Goal: Transaction & Acquisition: Purchase product/service

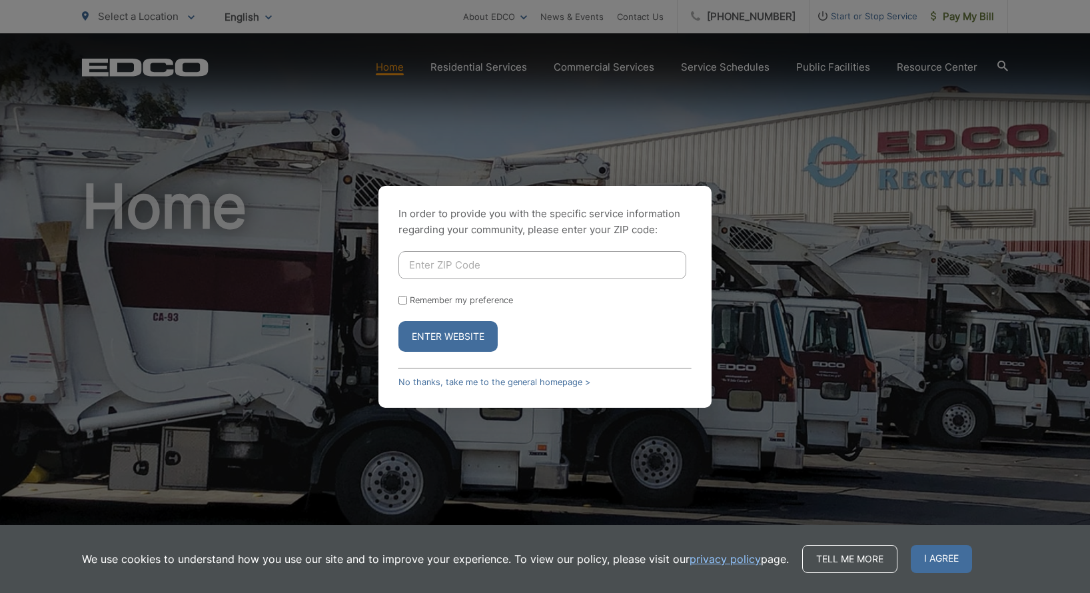
click at [645, 260] on input "Enter ZIP Code" at bounding box center [542, 265] width 288 height 28
type input "91941"
click at [401, 300] on input "Remember my preference" at bounding box center [402, 300] width 9 height 9
checkbox input "true"
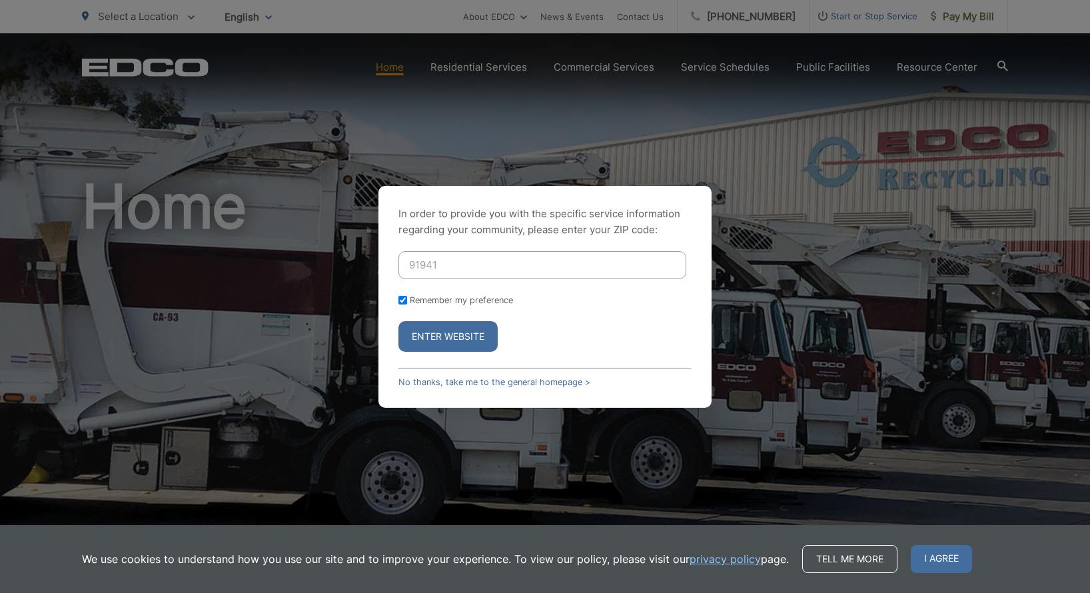
click at [446, 342] on button "Enter Website" at bounding box center [447, 336] width 99 height 31
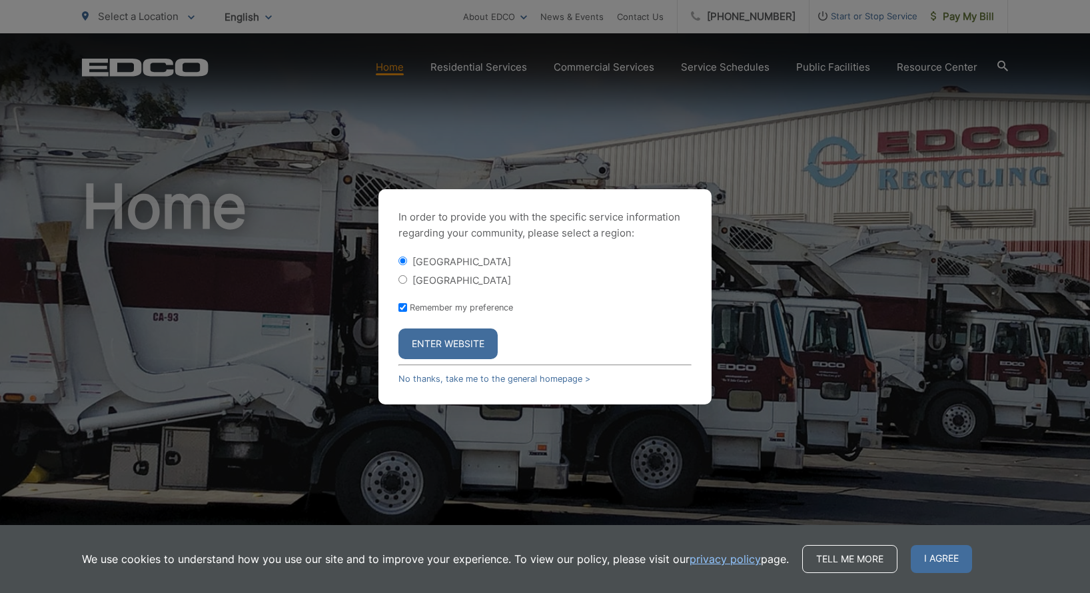
click at [446, 344] on button "Enter Website" at bounding box center [447, 343] width 99 height 31
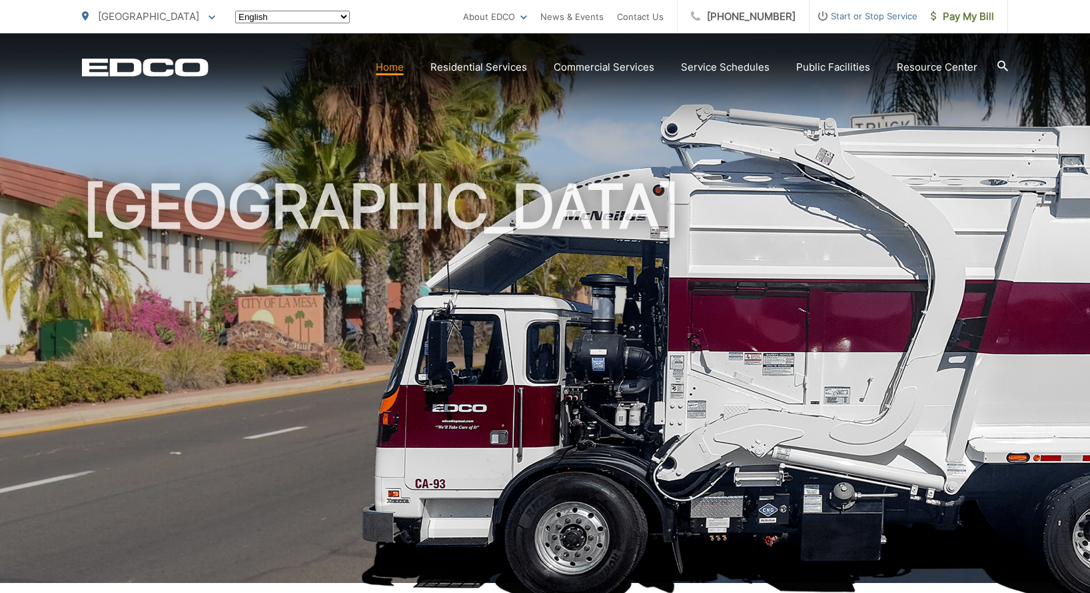
scroll to position [3, 0]
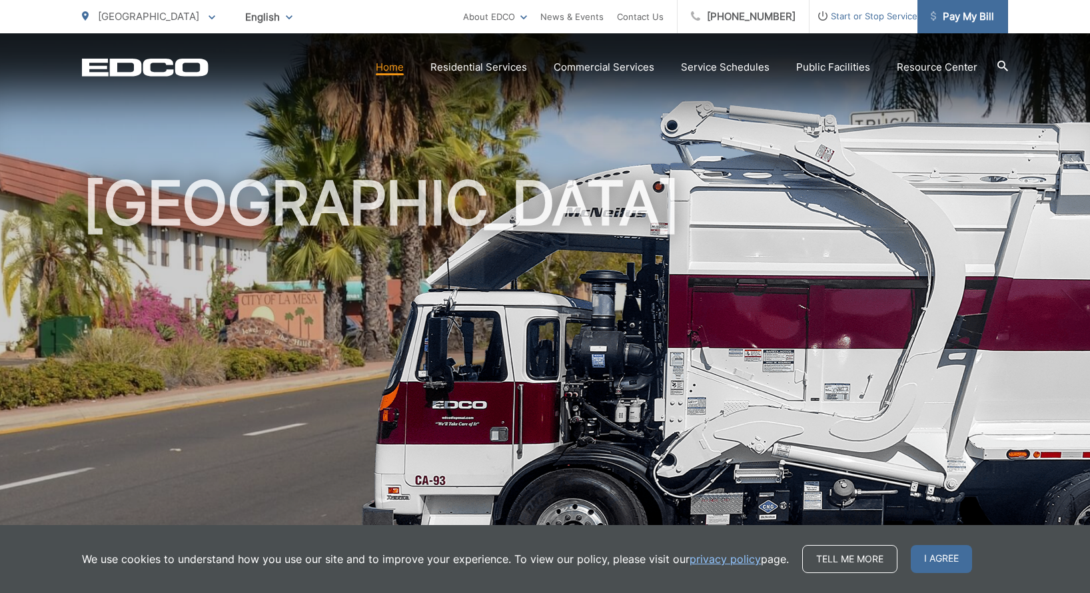
click at [975, 15] on span "Pay My Bill" at bounding box center [962, 17] width 63 height 16
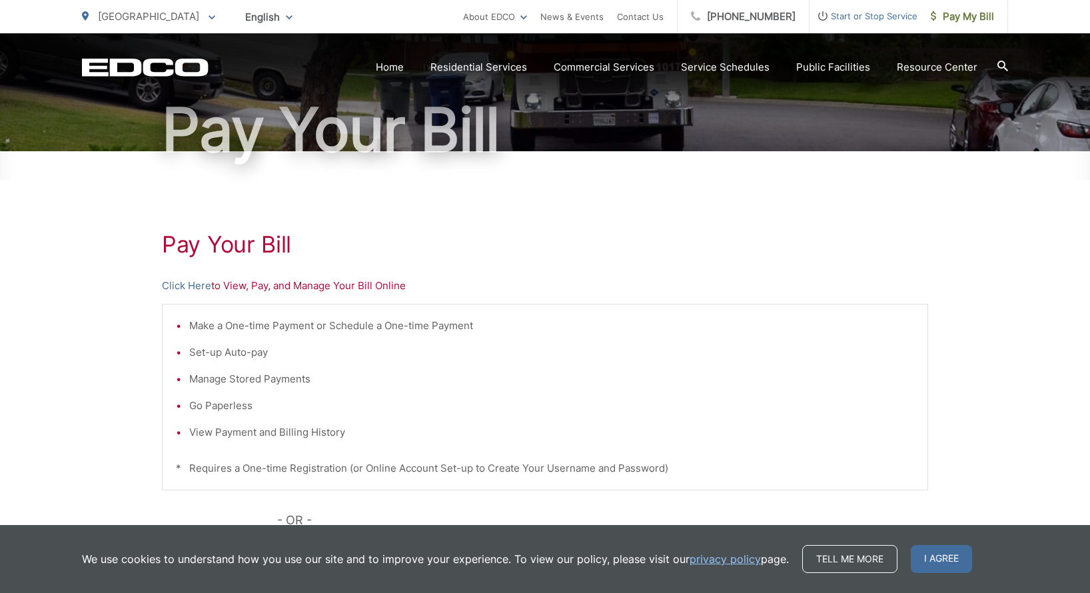
scroll to position [132, 0]
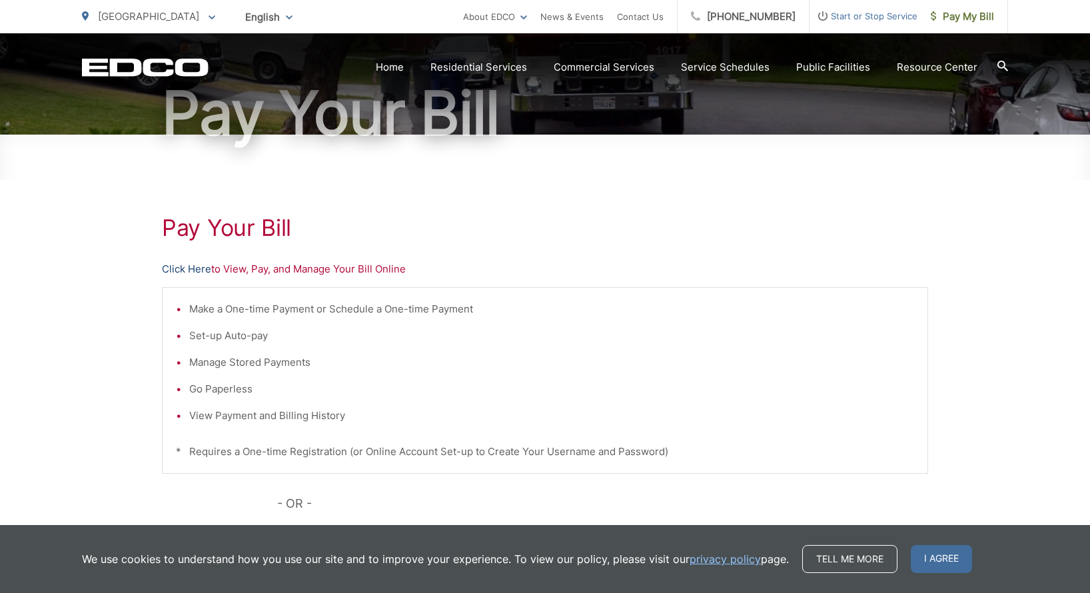
click at [181, 270] on link "Click Here" at bounding box center [186, 269] width 49 height 16
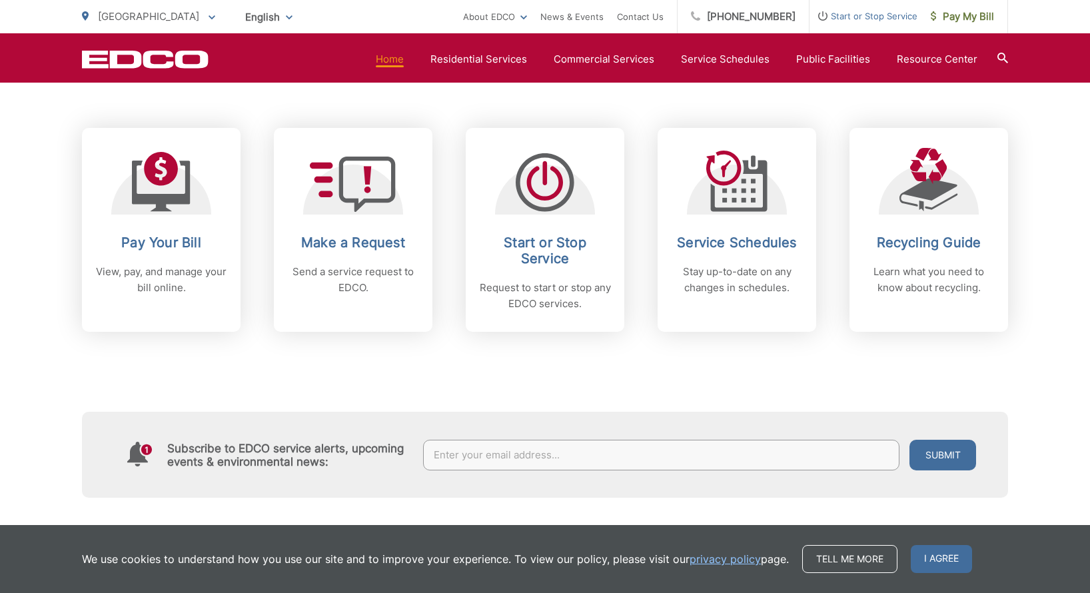
scroll to position [532, 0]
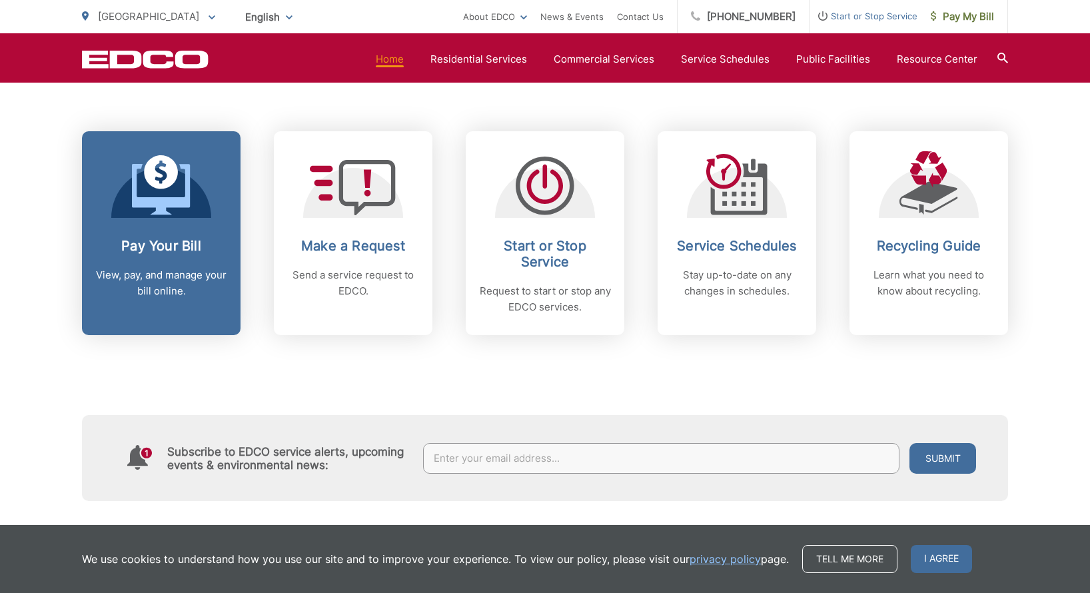
click at [209, 255] on div "Pay Your Bill View, pay, and manage your bill online." at bounding box center [161, 268] width 132 height 61
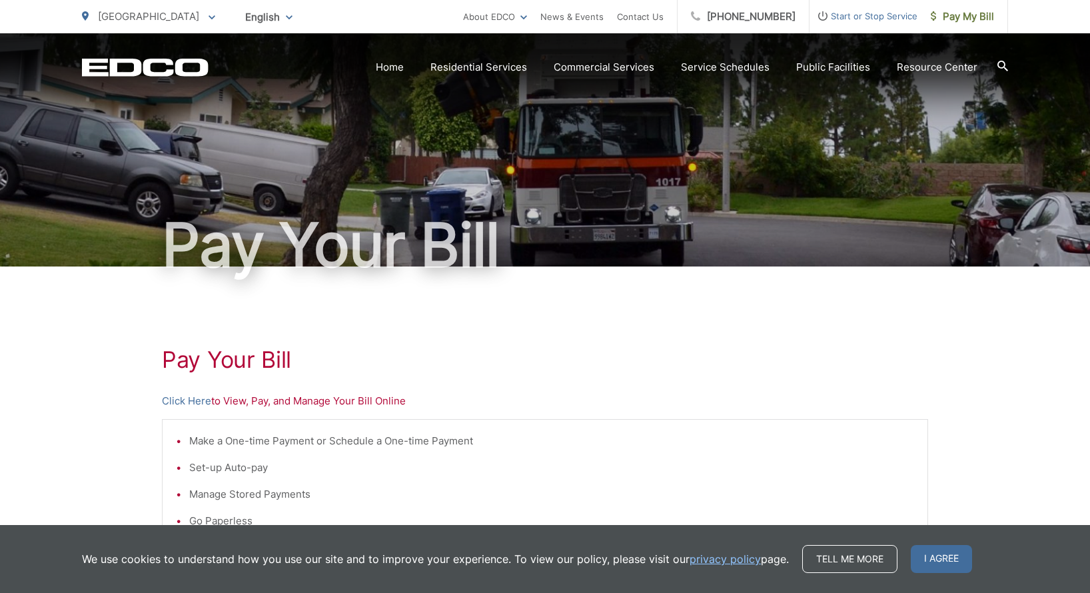
click at [242, 468] on li "Set-up Auto-pay" at bounding box center [551, 468] width 725 height 16
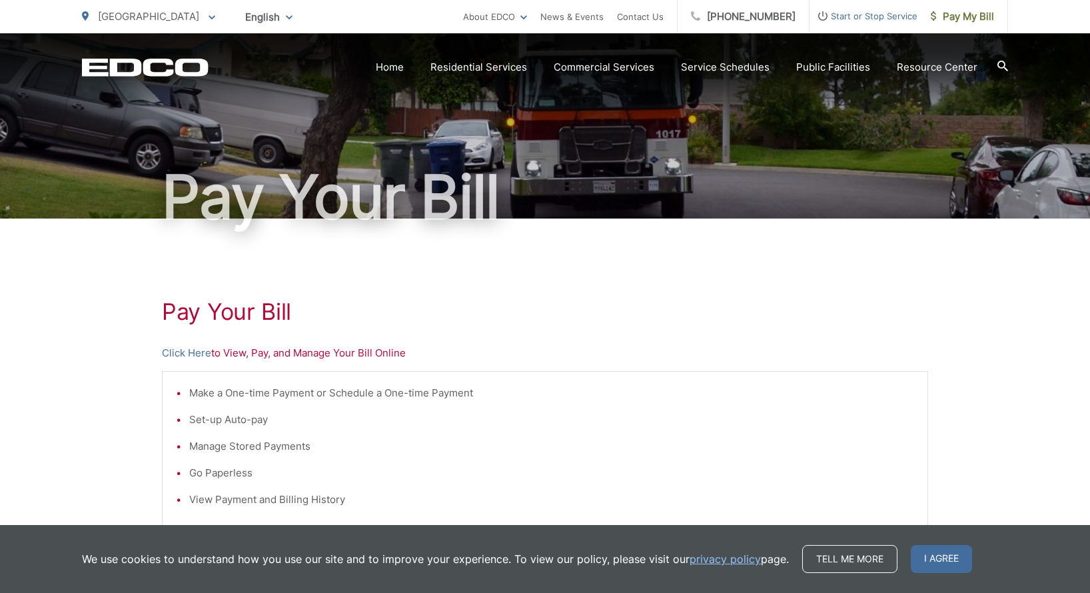
scroll to position [55, 0]
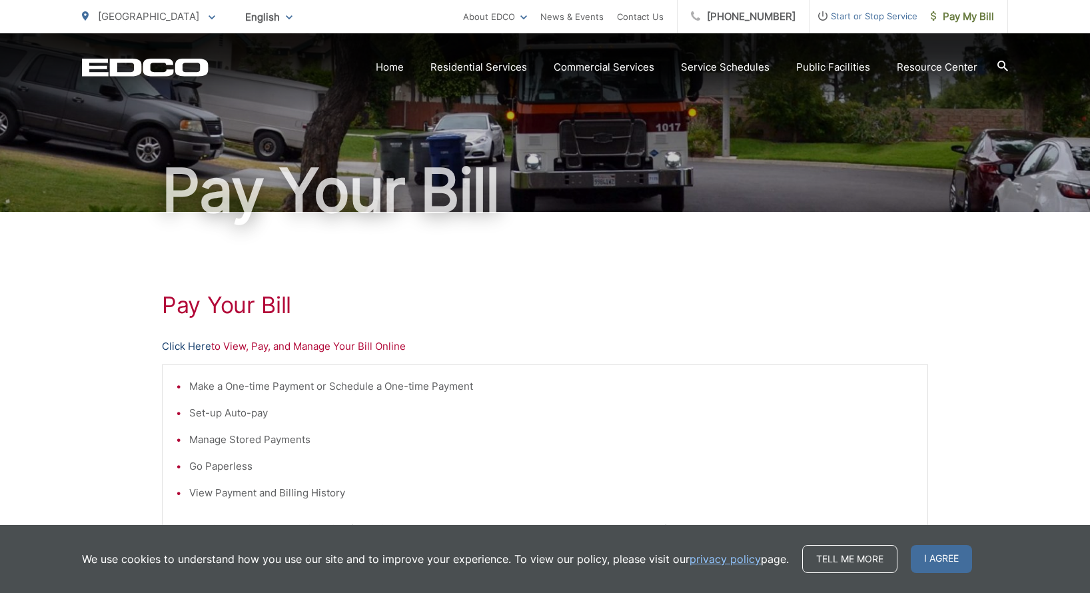
click at [192, 347] on link "Click Here" at bounding box center [186, 346] width 49 height 16
